Goal: Task Accomplishment & Management: Use online tool/utility

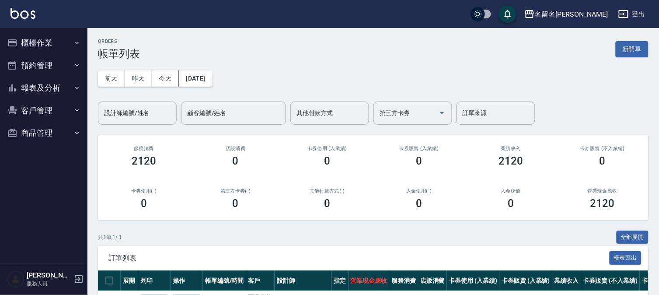
drag, startPoint x: 265, startPoint y: 174, endPoint x: 156, endPoint y: 143, distance: 113.1
click at [44, 49] on button "櫃檯作業" at bounding box center [43, 42] width 80 height 23
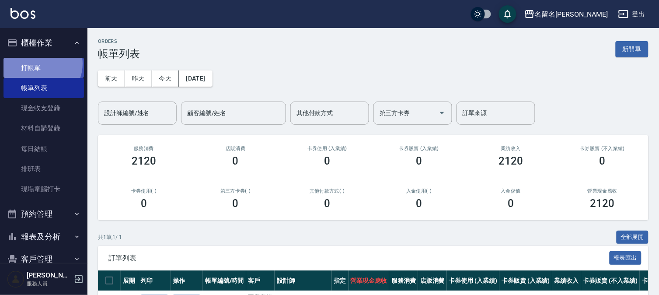
click at [38, 63] on link "打帳單" at bounding box center [43, 68] width 80 height 20
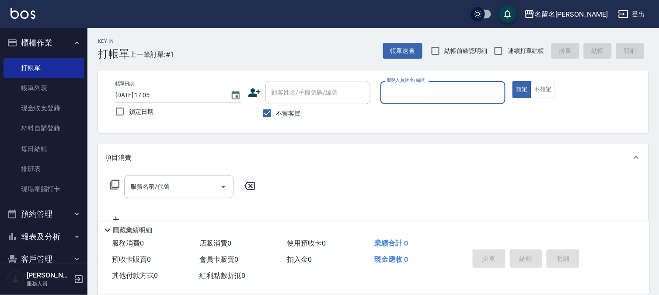
click at [455, 96] on input "服務人員姓名/編號" at bounding box center [443, 92] width 118 height 15
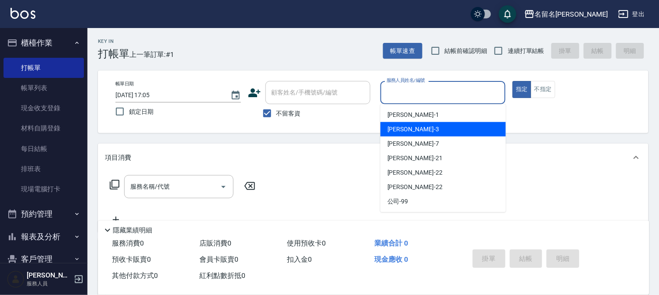
click at [426, 122] on div "[PERSON_NAME]-3" at bounding box center [442, 129] width 125 height 14
type input "[PERSON_NAME]-3"
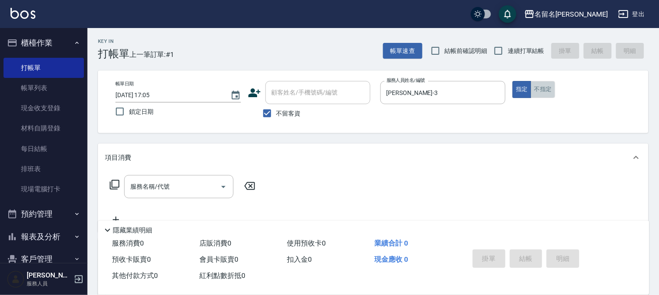
drag, startPoint x: 541, startPoint y: 82, endPoint x: 438, endPoint y: 106, distance: 105.8
click at [539, 85] on button "不指定" at bounding box center [543, 89] width 24 height 17
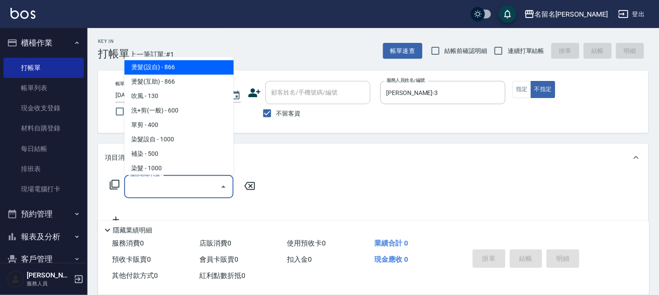
drag, startPoint x: 154, startPoint y: 184, endPoint x: 163, endPoint y: 176, distance: 11.8
click at [152, 184] on input "服務名稱/代號" at bounding box center [172, 186] width 88 height 15
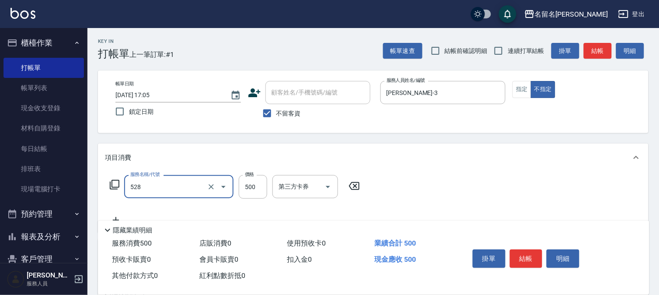
type input "頭皮養護B(528)"
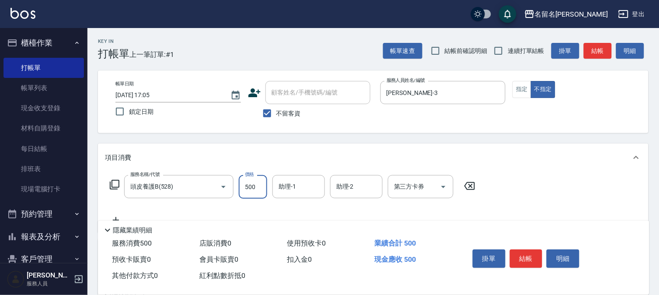
drag, startPoint x: 286, startPoint y: 196, endPoint x: 286, endPoint y: 178, distance: 17.9
click at [286, 195] on div "助理-1" at bounding box center [298, 186] width 52 height 23
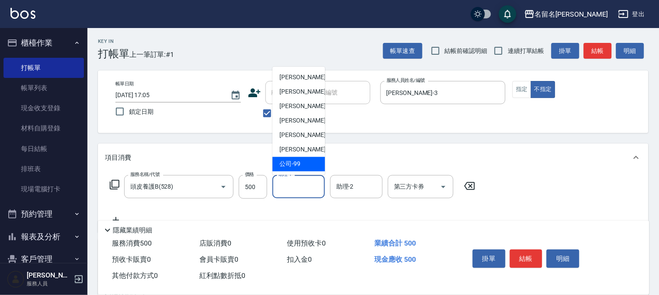
click at [302, 182] on input "助理-1" at bounding box center [298, 186] width 45 height 15
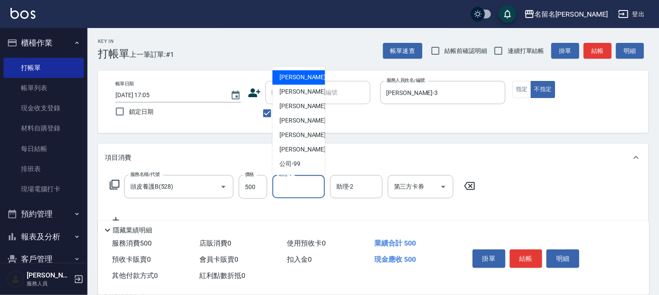
click at [299, 179] on input "助理-1" at bounding box center [298, 186] width 45 height 15
click at [302, 94] on span "[PERSON_NAME]-3" at bounding box center [305, 91] width 52 height 9
type input "[PERSON_NAME]-3"
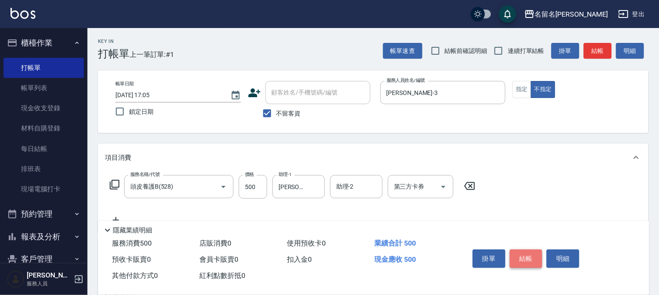
click at [532, 253] on button "結帳" at bounding box center [526, 258] width 33 height 18
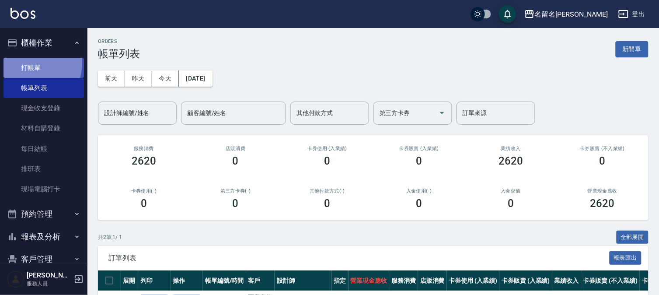
click at [31, 63] on link "打帳單" at bounding box center [43, 68] width 80 height 20
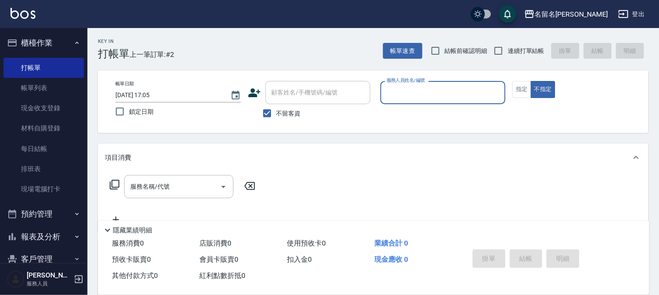
drag, startPoint x: 433, startPoint y: 93, endPoint x: 435, endPoint y: 101, distance: 8.6
click at [433, 94] on input "服務人員姓名/編號" at bounding box center [443, 92] width 118 height 15
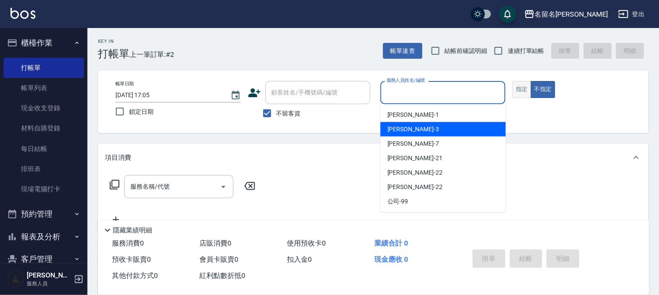
drag, startPoint x: 425, startPoint y: 127, endPoint x: 526, endPoint y: 90, distance: 107.6
click at [434, 122] on div "[PERSON_NAME]-3" at bounding box center [442, 129] width 125 height 14
type input "[PERSON_NAME]-3"
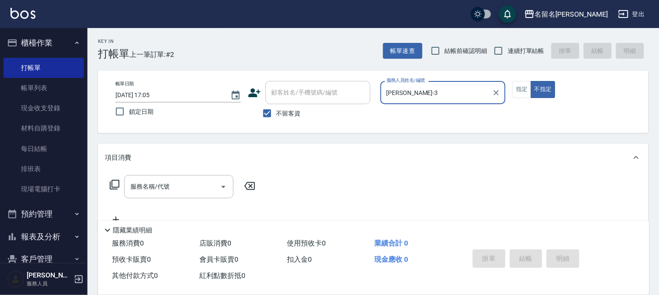
drag, startPoint x: 526, startPoint y: 88, endPoint x: 477, endPoint y: 107, distance: 52.0
click at [524, 89] on button "指定" at bounding box center [521, 89] width 19 height 17
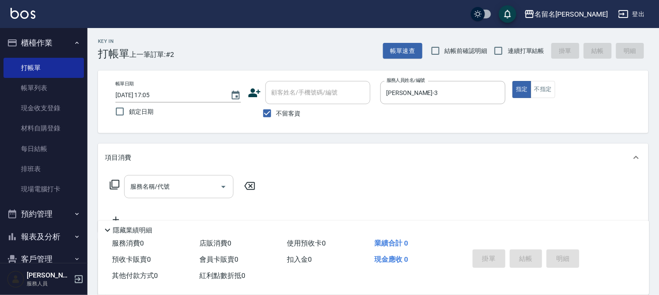
click at [203, 184] on input "服務名稱/代號" at bounding box center [172, 186] width 88 height 15
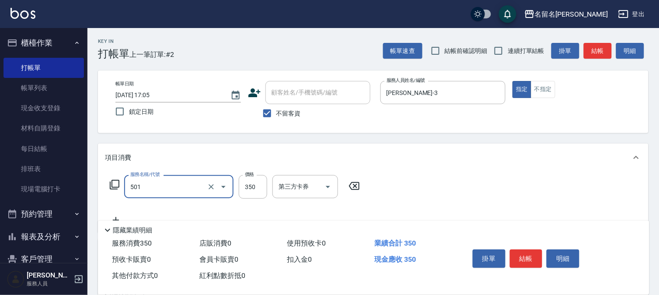
type input "P.S洗髮(501)"
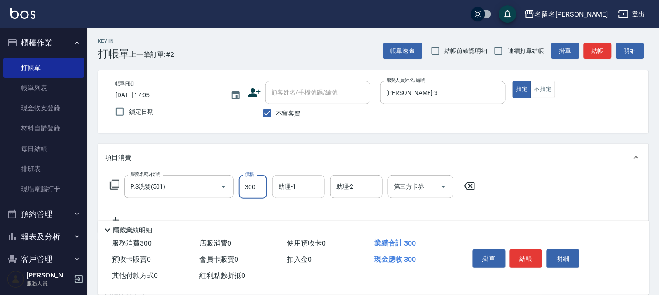
type input "300"
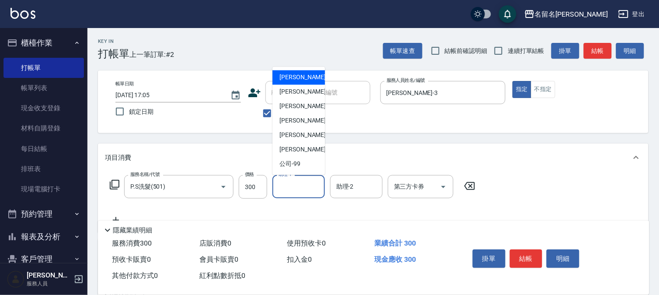
drag, startPoint x: 286, startPoint y: 186, endPoint x: 292, endPoint y: 125, distance: 61.5
click at [289, 185] on input "助理-1" at bounding box center [298, 186] width 45 height 15
click at [295, 77] on span "[PERSON_NAME]-1" at bounding box center [305, 77] width 52 height 9
type input "[PERSON_NAME]-1"
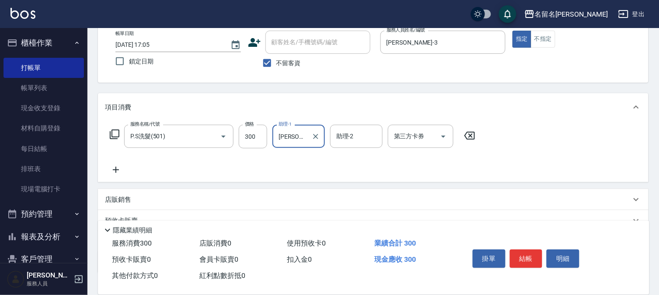
scroll to position [111, 0]
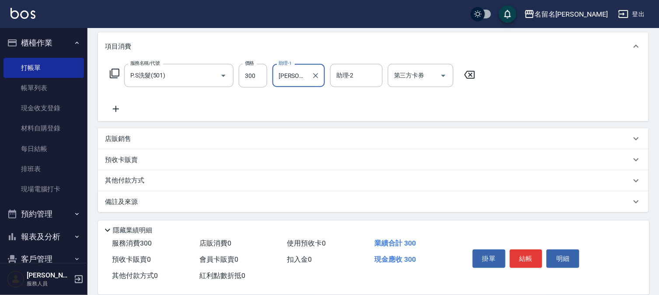
click at [118, 110] on icon at bounding box center [116, 109] width 22 height 10
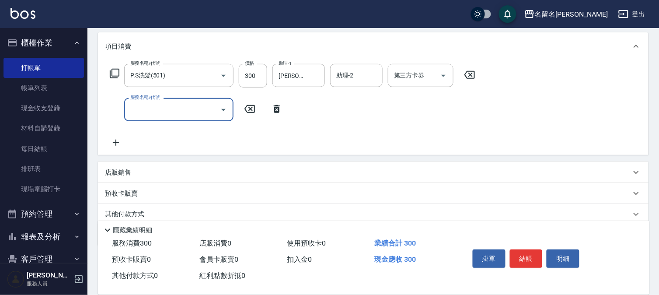
click at [139, 111] on input "服務名稱/代號" at bounding box center [172, 109] width 88 height 15
type input "燙髮(互助)(201)"
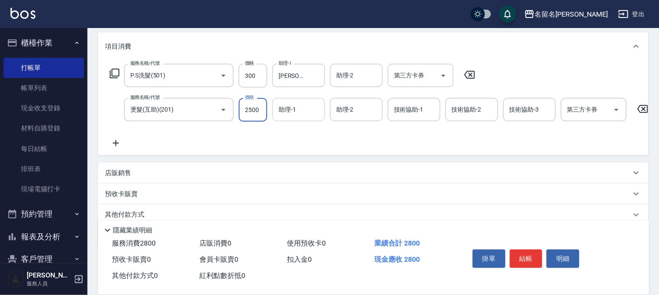
type input "2500"
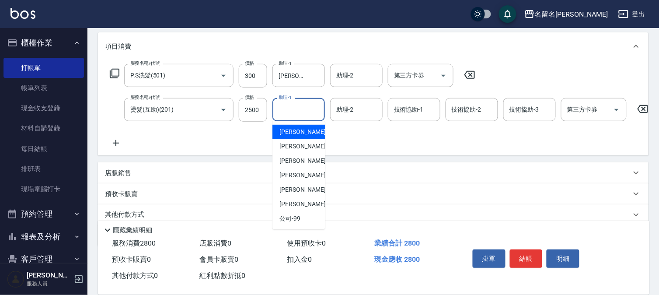
drag, startPoint x: 303, startPoint y: 108, endPoint x: 290, endPoint y: 136, distance: 31.5
click at [302, 114] on input "助理-1" at bounding box center [298, 109] width 45 height 15
click at [289, 139] on div "[PERSON_NAME]-3" at bounding box center [298, 146] width 52 height 14
type input "[PERSON_NAME]-3"
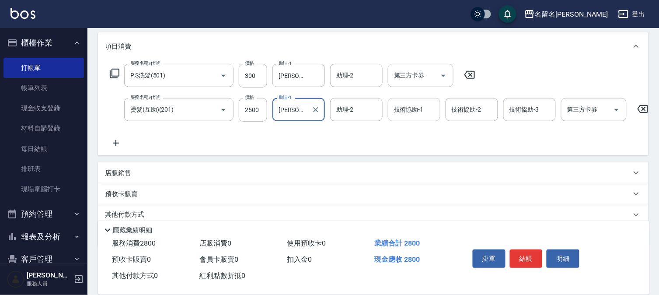
drag, startPoint x: 401, startPoint y: 111, endPoint x: 405, endPoint y: 117, distance: 7.0
click at [403, 112] on input "技術協助-1" at bounding box center [414, 109] width 45 height 15
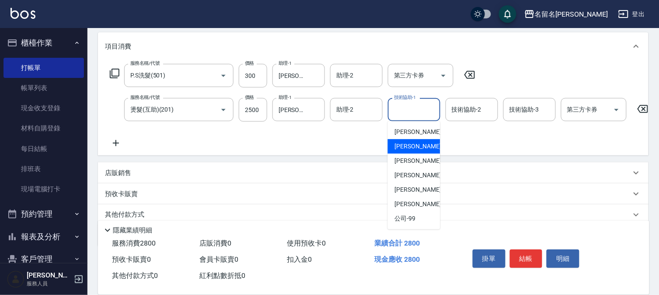
click at [407, 143] on span "[PERSON_NAME]-3" at bounding box center [421, 146] width 52 height 9
type input "[PERSON_NAME]-3"
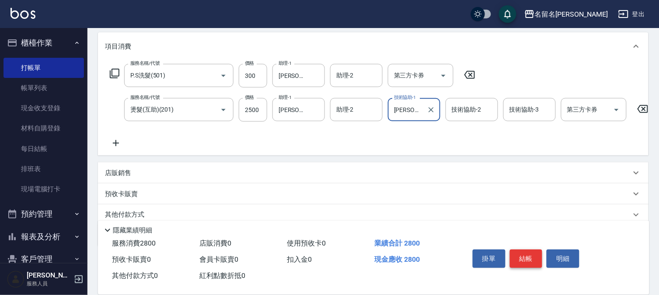
click at [528, 259] on button "結帳" at bounding box center [526, 258] width 33 height 18
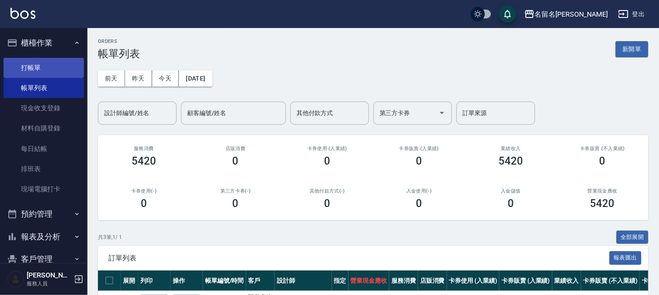
click at [34, 63] on link "打帳單" at bounding box center [43, 68] width 80 height 20
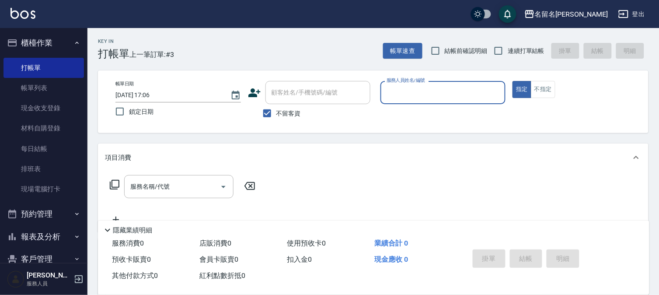
drag, startPoint x: 448, startPoint y: 89, endPoint x: 455, endPoint y: 100, distance: 13.0
click at [452, 89] on input "服務人員姓名/編號" at bounding box center [443, 92] width 118 height 15
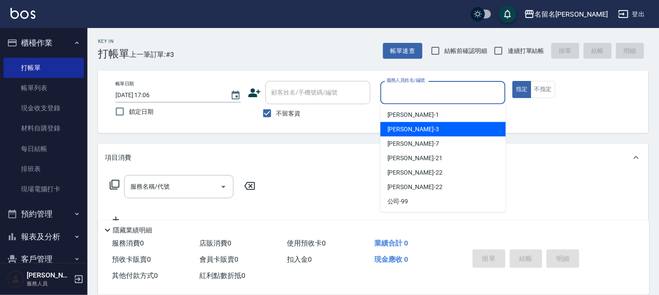
drag, startPoint x: 430, startPoint y: 124, endPoint x: 411, endPoint y: 140, distance: 25.1
click at [430, 124] on div "[PERSON_NAME]-3" at bounding box center [442, 129] width 125 height 14
type input "[PERSON_NAME]-3"
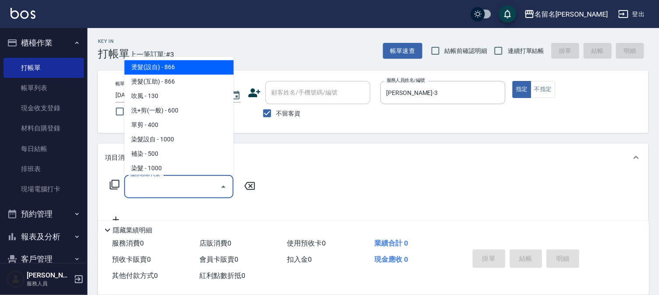
drag, startPoint x: 203, startPoint y: 185, endPoint x: 220, endPoint y: 172, distance: 21.5
click at [203, 184] on input "服務名稱/代號" at bounding box center [172, 186] width 88 height 15
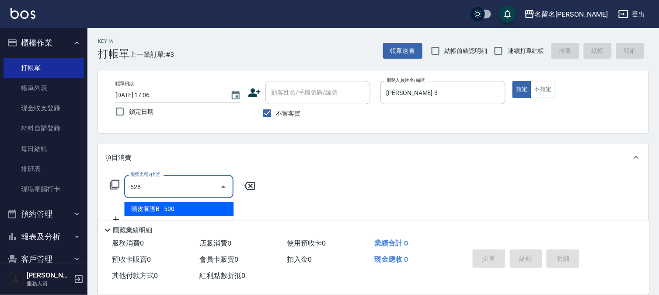
type input "頭皮養護B(528)"
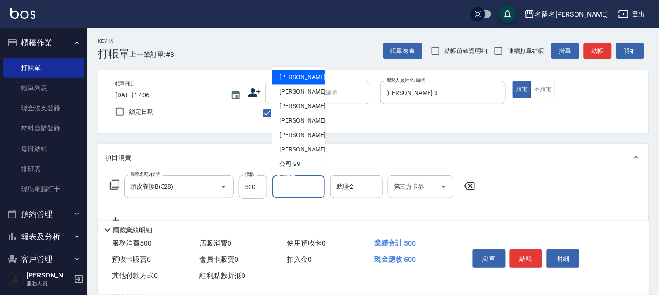
drag, startPoint x: 289, startPoint y: 188, endPoint x: 324, endPoint y: 98, distance: 97.2
click at [289, 188] on input "助理-1" at bounding box center [298, 186] width 45 height 15
click at [311, 94] on div "[PERSON_NAME]-3" at bounding box center [298, 92] width 52 height 14
type input "[PERSON_NAME]-3"
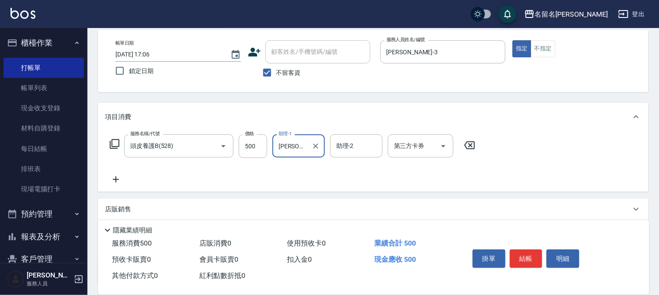
scroll to position [111, 0]
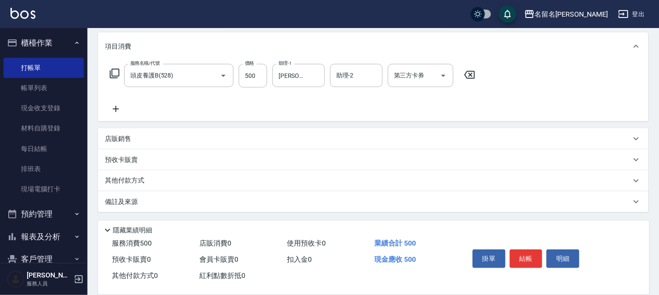
click at [117, 107] on icon at bounding box center [116, 109] width 22 height 10
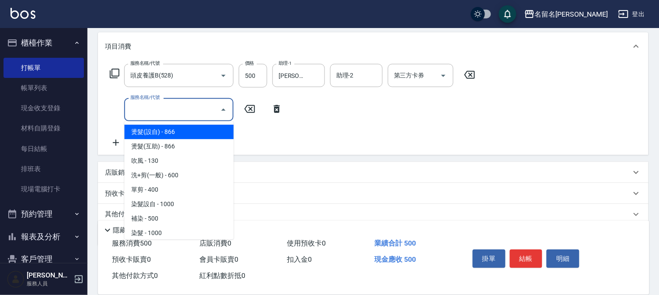
click at [130, 107] on input "服務名稱/代號" at bounding box center [172, 109] width 88 height 15
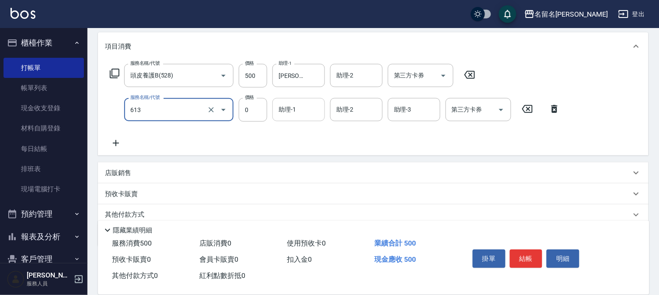
type input "免費雪恆護髮(613)"
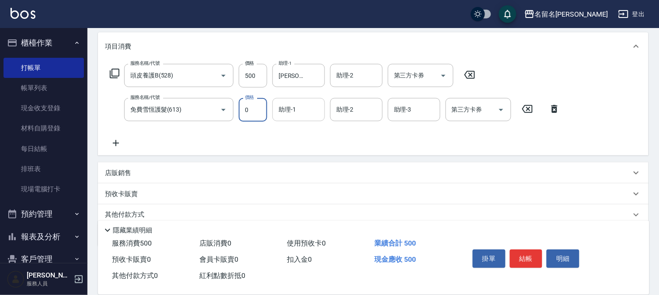
click at [293, 112] on input "助理-1" at bounding box center [298, 109] width 45 height 15
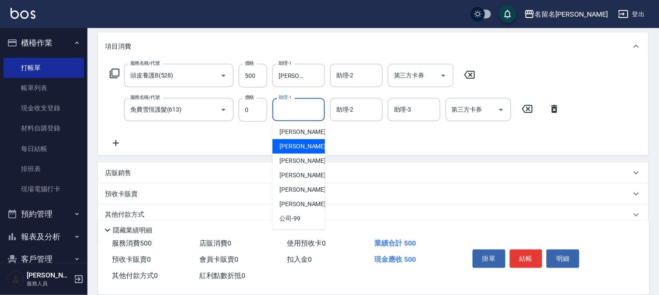
click at [290, 150] on span "[PERSON_NAME]-3" at bounding box center [305, 146] width 52 height 9
type input "[PERSON_NAME]-3"
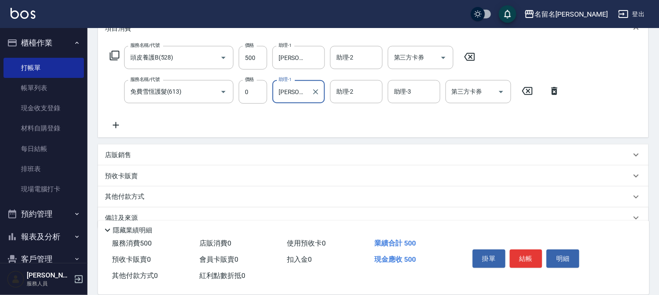
scroll to position [145, 0]
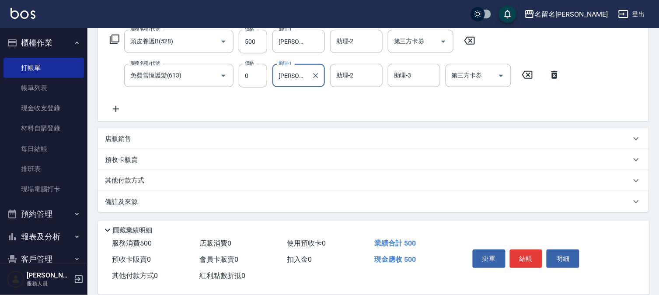
click at [120, 104] on icon at bounding box center [116, 109] width 22 height 10
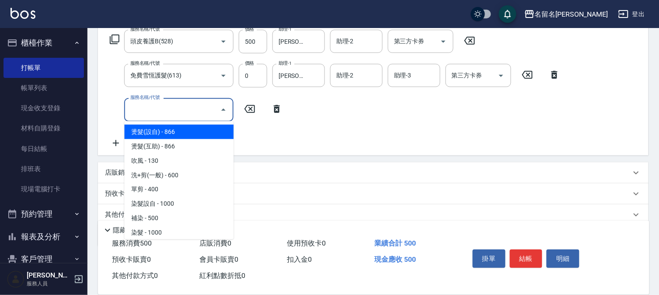
click at [146, 112] on input "服務名稱/代號" at bounding box center [172, 109] width 88 height 15
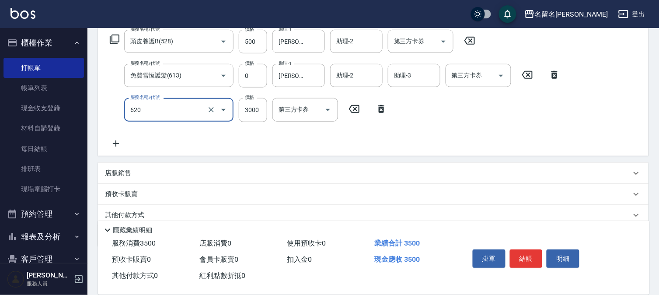
type input "TKO水油質包套卡(620)"
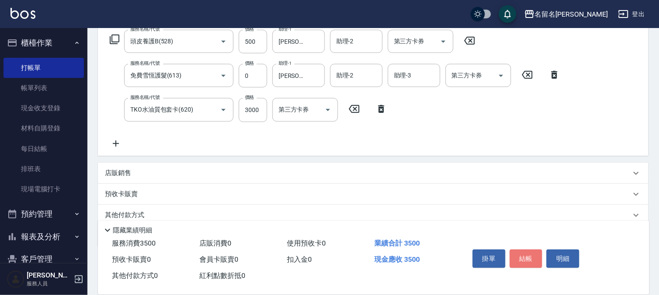
click at [526, 255] on button "結帳" at bounding box center [526, 258] width 33 height 18
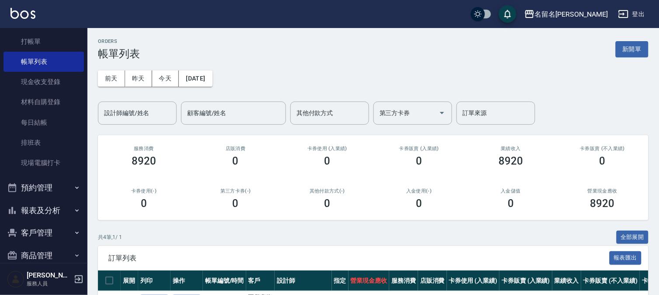
scroll to position [40, 0]
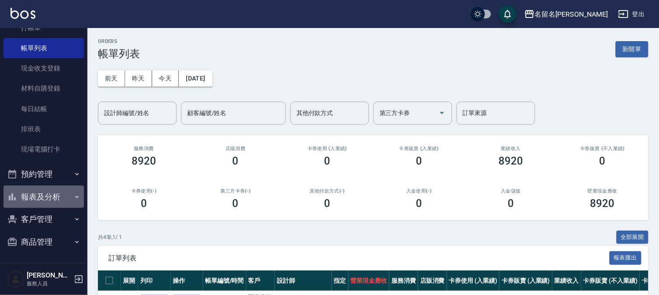
click at [46, 198] on button "報表及分析" at bounding box center [43, 196] width 80 height 23
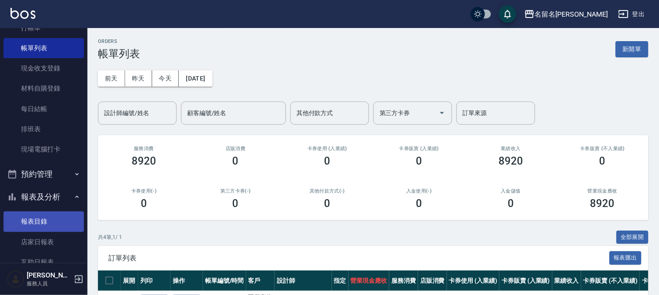
click at [31, 225] on link "報表目錄" at bounding box center [43, 221] width 80 height 20
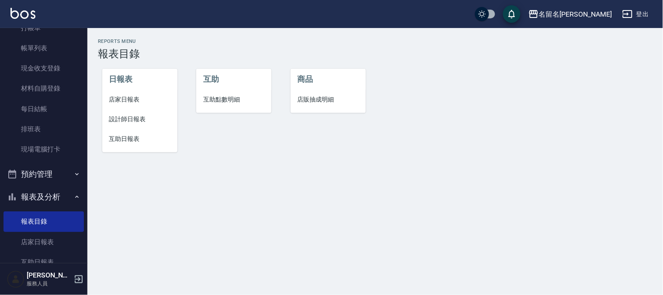
click at [129, 123] on span "設計師日報表" at bounding box center [139, 119] width 61 height 9
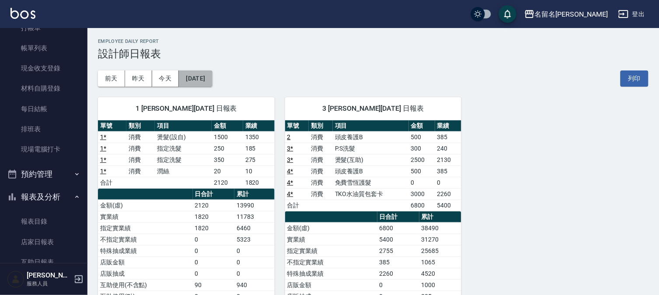
click at [212, 78] on button "[DATE]" at bounding box center [195, 78] width 33 height 16
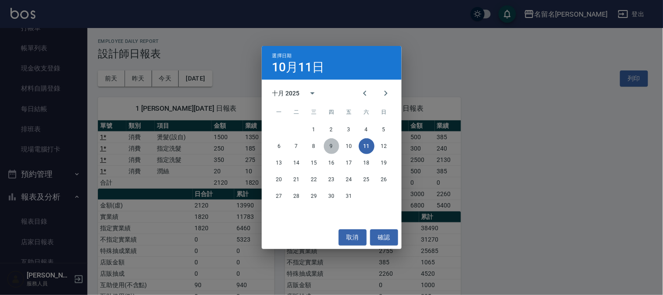
click at [329, 147] on button "9" at bounding box center [332, 146] width 16 height 16
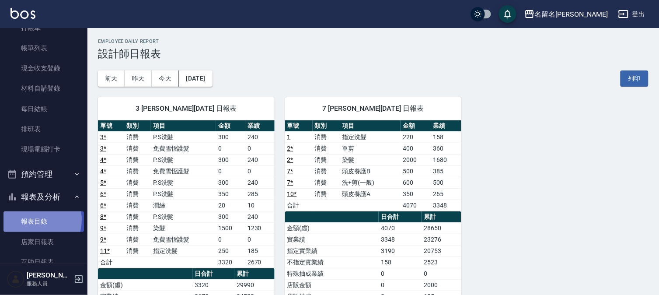
click at [31, 219] on link "報表目錄" at bounding box center [43, 221] width 80 height 20
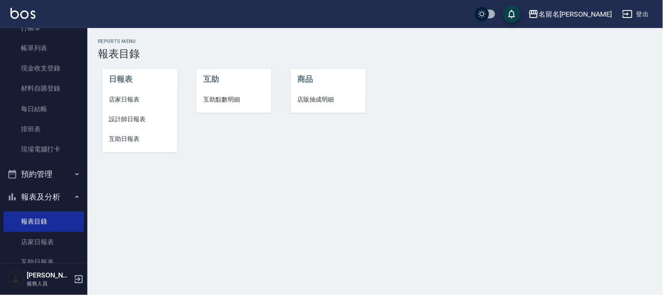
click at [119, 140] on span "互助日報表" at bounding box center [139, 138] width 61 height 9
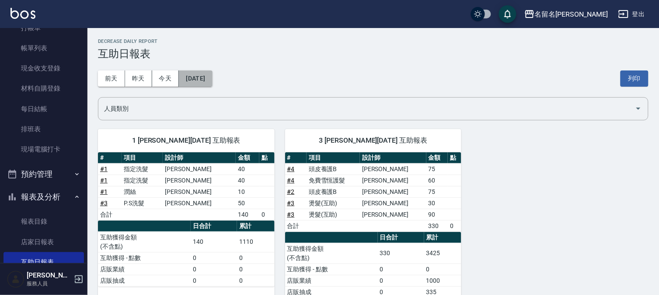
click at [204, 74] on button "[DATE]" at bounding box center [195, 78] width 33 height 16
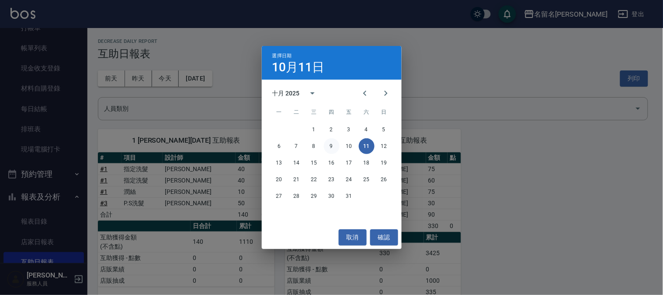
click at [330, 147] on button "9" at bounding box center [332, 146] width 16 height 16
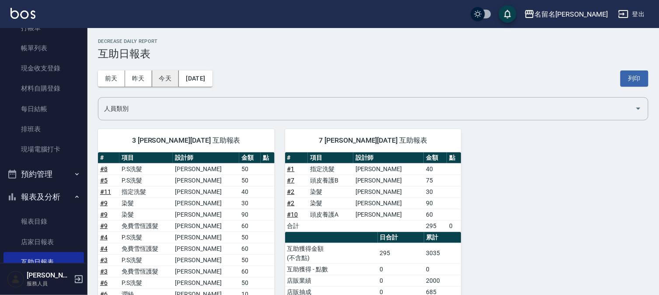
click at [169, 77] on button "今天" at bounding box center [165, 78] width 27 height 16
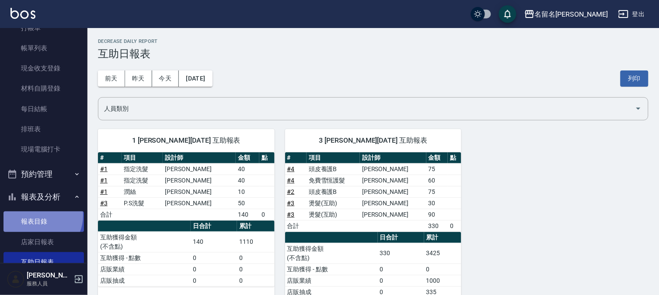
click at [38, 215] on link "報表目錄" at bounding box center [43, 221] width 80 height 20
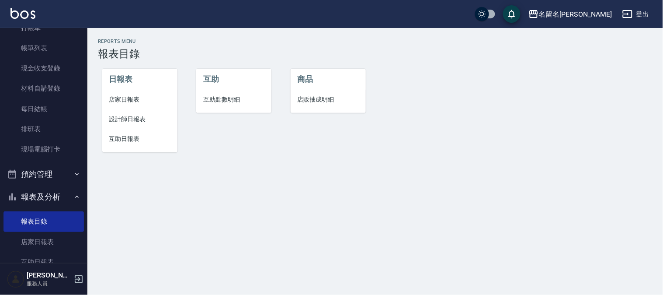
click at [115, 120] on span "設計師日報表" at bounding box center [139, 119] width 61 height 9
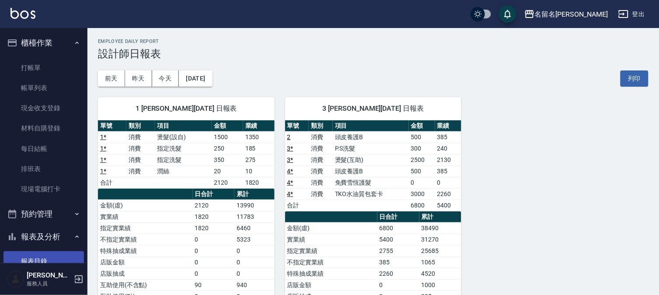
click at [28, 255] on link "報表目錄" at bounding box center [43, 261] width 80 height 20
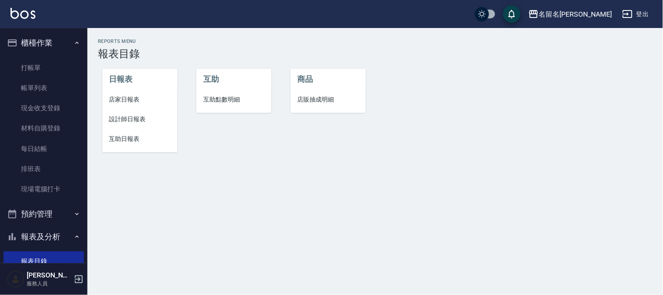
click at [121, 131] on li "互助日報表" at bounding box center [139, 139] width 75 height 20
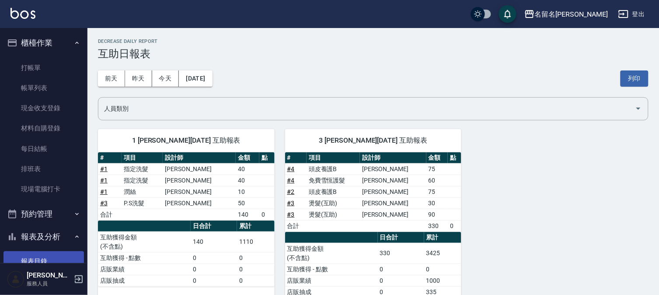
drag, startPoint x: 63, startPoint y: 254, endPoint x: 63, endPoint y: 249, distance: 4.4
click at [63, 254] on link "報表目錄" at bounding box center [43, 261] width 80 height 20
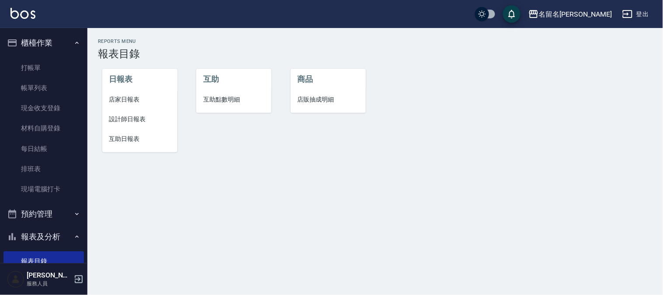
click at [121, 140] on span "互助日報表" at bounding box center [139, 138] width 61 height 9
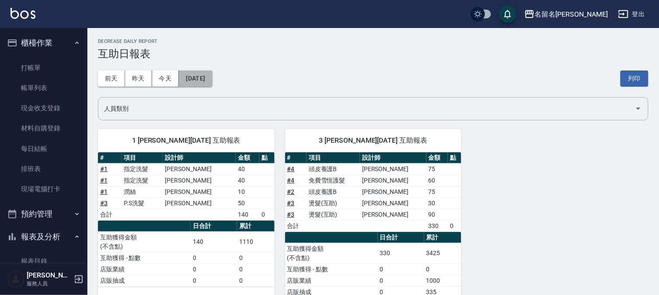
click at [212, 81] on button "[DATE]" at bounding box center [195, 78] width 33 height 16
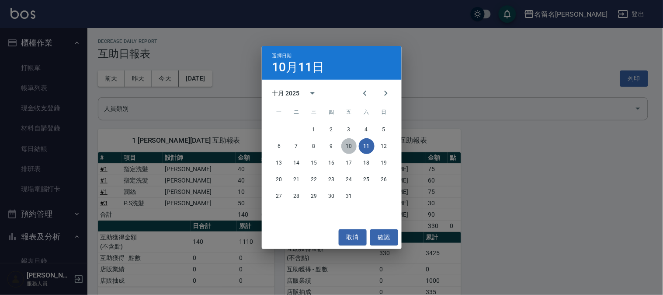
click at [351, 146] on button "10" at bounding box center [349, 146] width 16 height 16
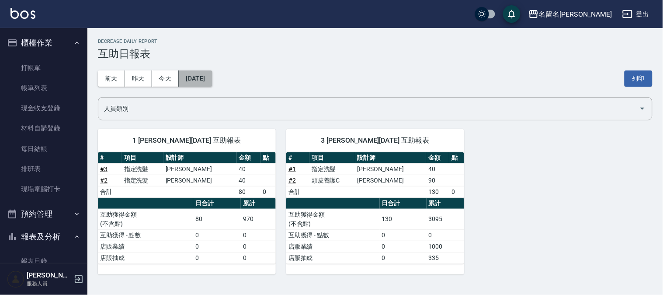
click at [212, 75] on button "[DATE]" at bounding box center [195, 78] width 33 height 16
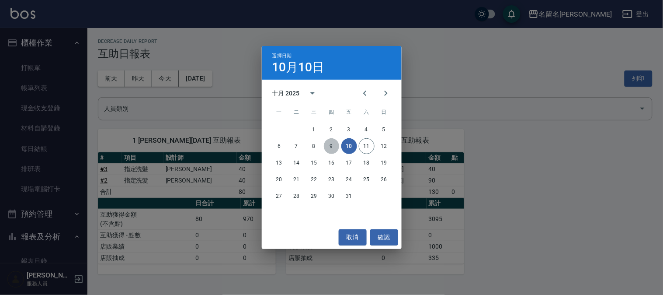
click at [335, 146] on button "9" at bounding box center [332, 146] width 16 height 16
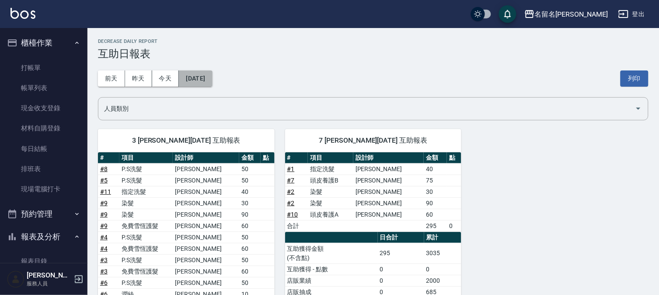
click at [212, 77] on button "[DATE]" at bounding box center [195, 78] width 33 height 16
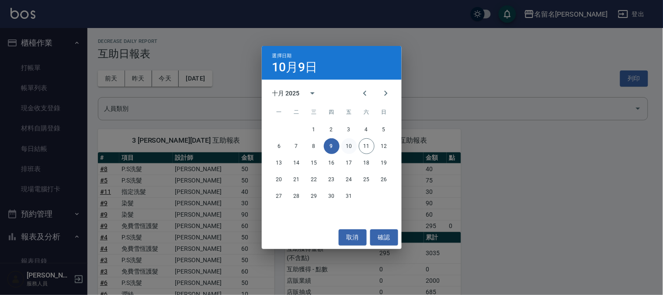
click at [353, 141] on button "10" at bounding box center [349, 146] width 16 height 16
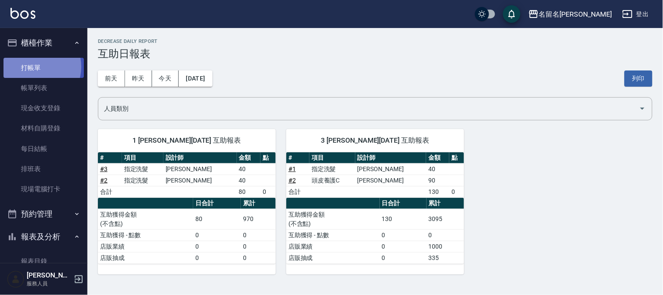
click at [37, 66] on link "打帳單" at bounding box center [43, 68] width 80 height 20
